Goal: Information Seeking & Learning: Compare options

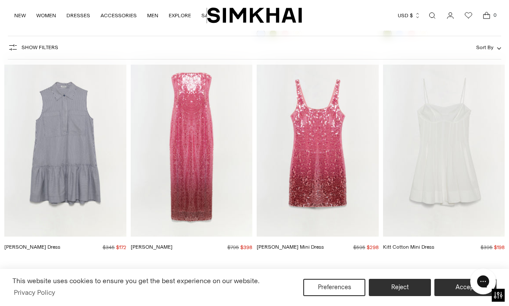
scroll to position [1414, 0]
click at [162, 244] on link "[PERSON_NAME]" at bounding box center [152, 247] width 42 height 6
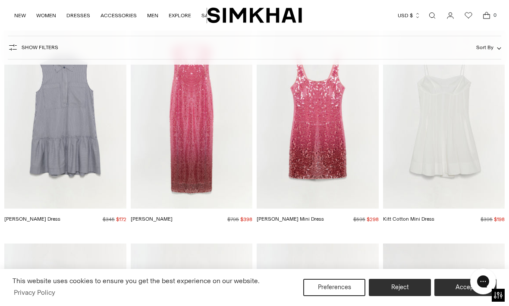
scroll to position [1430, 0]
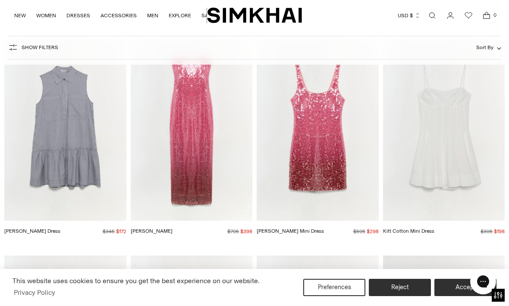
click at [464, 178] on img "Kitt Cotton Mini Dress" at bounding box center [444, 129] width 122 height 183
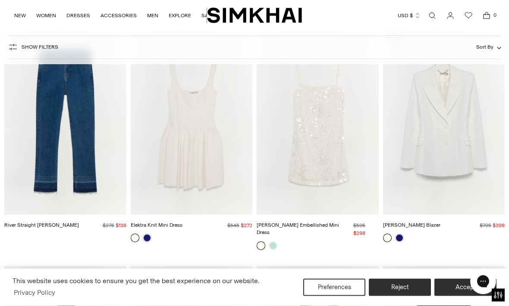
scroll to position [1880, 0]
click at [149, 238] on link at bounding box center [147, 238] width 9 height 9
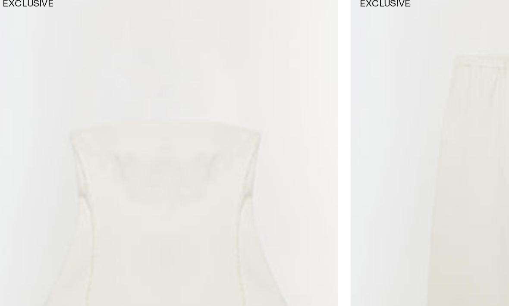
scroll to position [4966, 0]
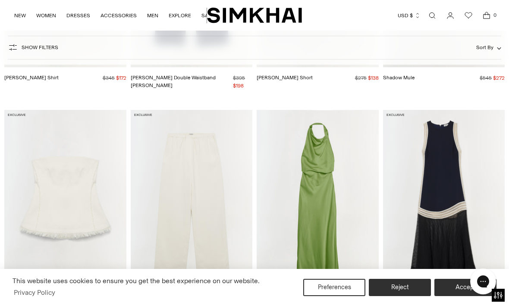
click at [38, 293] on div "Theodora Strapless Top Regular price $445 $222 Unit price / per" at bounding box center [65, 305] width 122 height 25
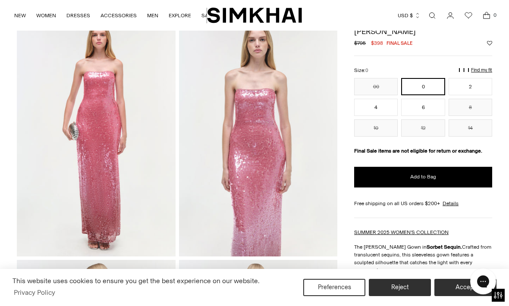
scroll to position [42, 0]
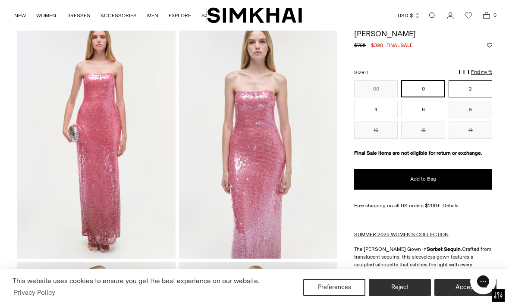
click at [472, 91] on button "2" at bounding box center [470, 88] width 44 height 17
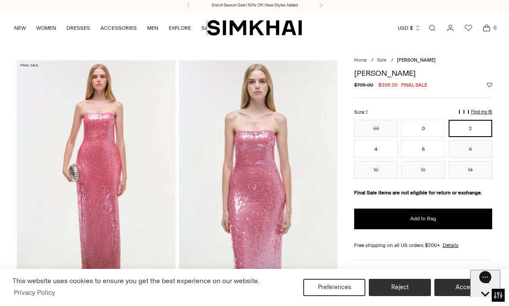
scroll to position [31, 0]
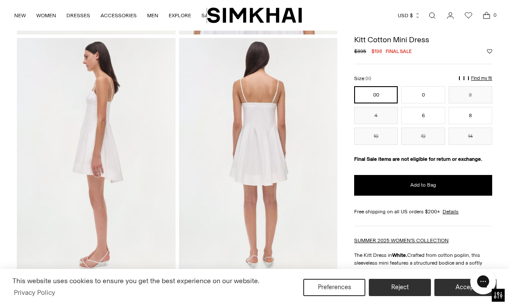
scroll to position [202, 0]
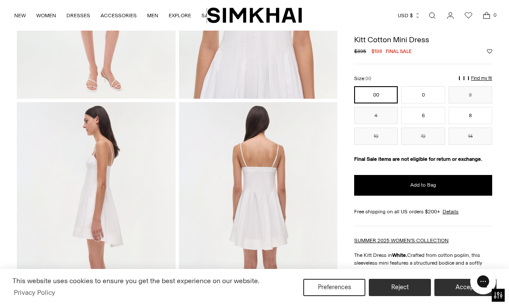
click at [408, 80] on p "Find my fit" at bounding box center [403, 82] width 10 height 16
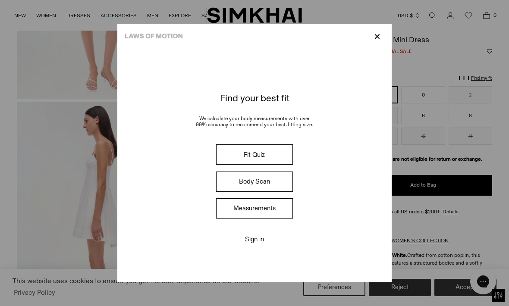
click at [383, 29] on p "✕" at bounding box center [377, 36] width 12 height 15
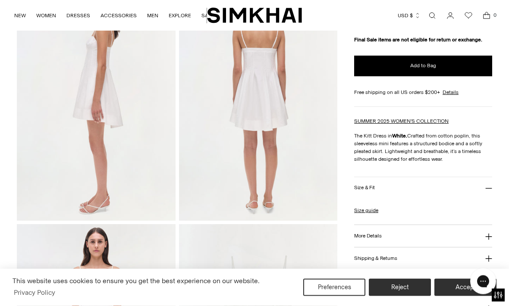
scroll to position [321, 0]
click at [371, 214] on link "Size guide" at bounding box center [366, 210] width 24 height 8
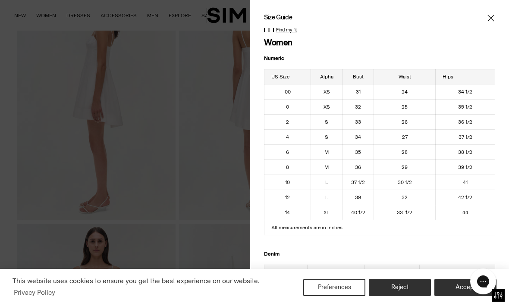
scroll to position [0, 0]
click at [488, 17] on icon "Close" at bounding box center [490, 18] width 7 height 9
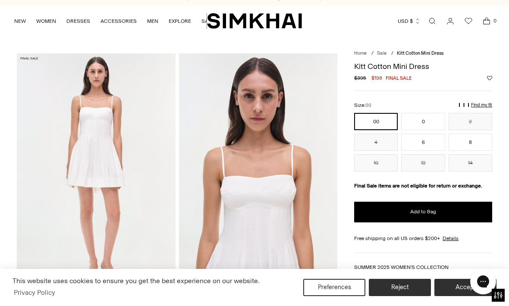
scroll to position [9, 0]
click at [116, 183] on img at bounding box center [96, 172] width 159 height 237
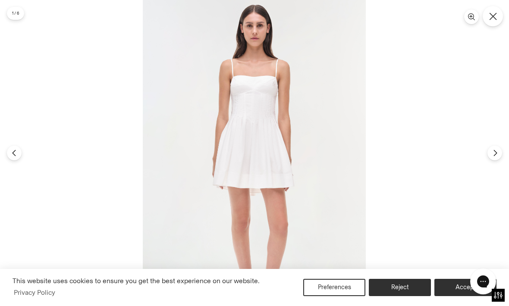
click at [492, 17] on icon "Close" at bounding box center [493, 16] width 8 height 8
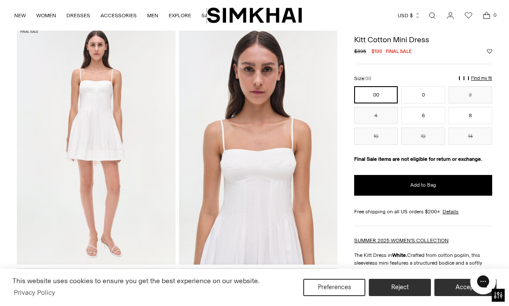
scroll to position [37, 0]
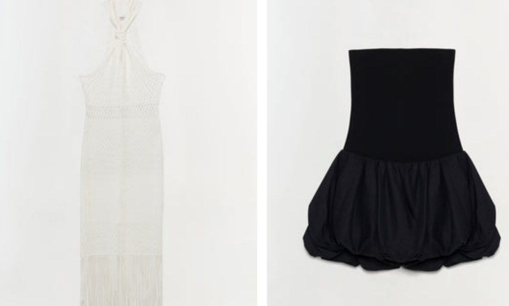
scroll to position [172, 3]
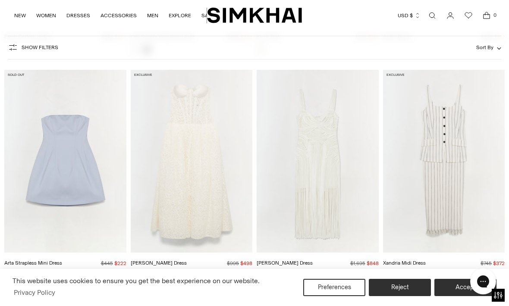
scroll to position [3441, 0]
click at [77, 177] on img "Arta Strapless Mini Dress" at bounding box center [65, 160] width 122 height 183
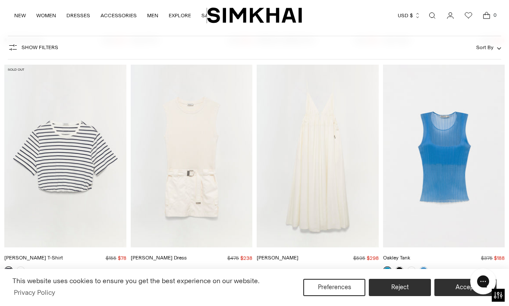
scroll to position [7707, 0]
click at [193, 185] on img "Sumner Dress" at bounding box center [192, 157] width 122 height 183
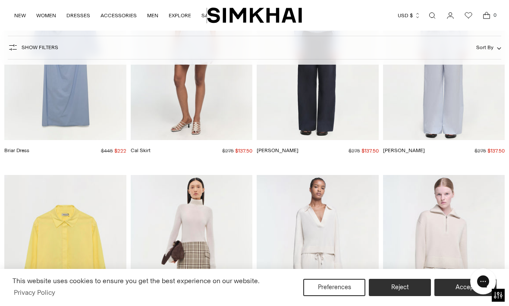
scroll to position [13193, 0]
